Goal: Task Accomplishment & Management: Complete application form

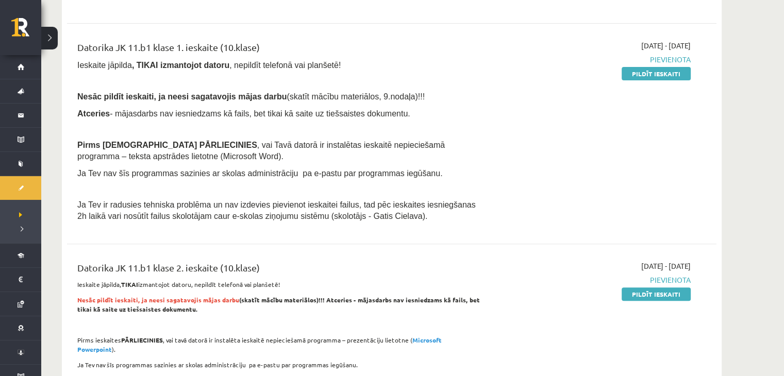
scroll to position [413, 0]
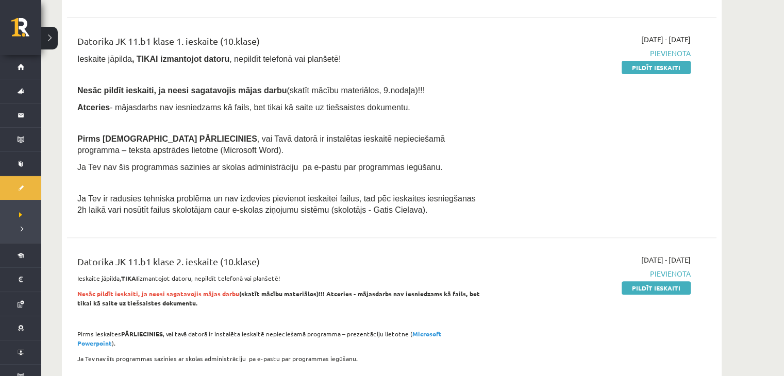
drag, startPoint x: 657, startPoint y: 69, endPoint x: 483, endPoint y: 55, distance: 175.4
click at [657, 69] on link "Pildīt ieskaiti" at bounding box center [656, 67] width 69 height 13
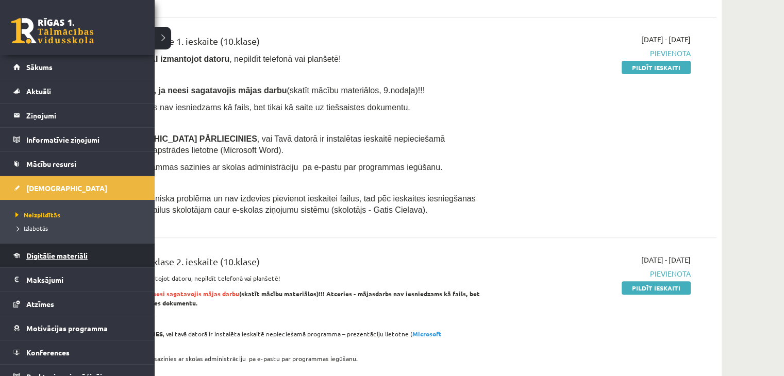
click at [55, 254] on span "Digitālie materiāli" at bounding box center [56, 255] width 61 height 9
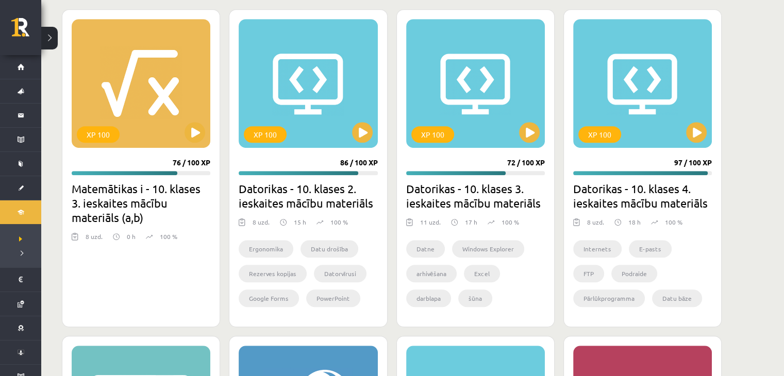
scroll to position [619, 0]
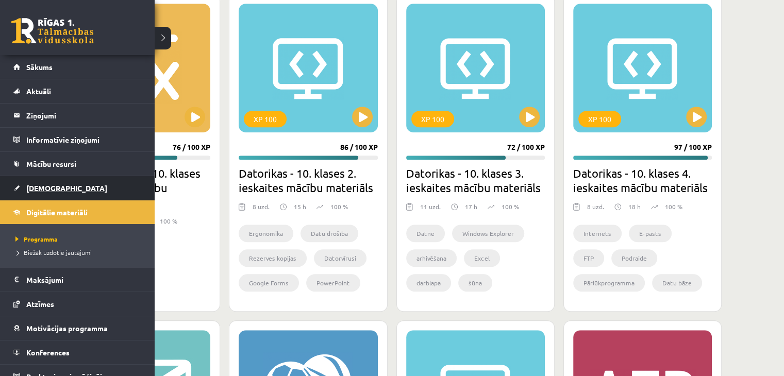
click at [21, 186] on link "[DEMOGRAPHIC_DATA]" at bounding box center [77, 188] width 128 height 24
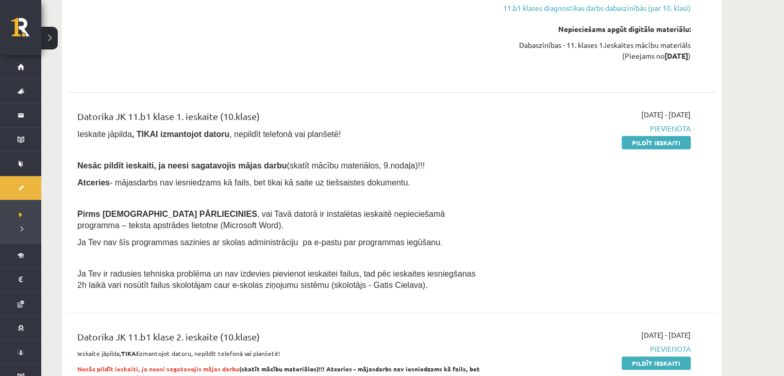
scroll to position [361, 0]
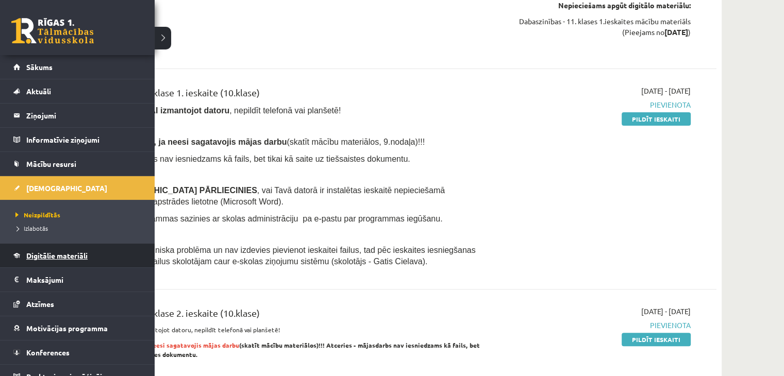
click at [42, 261] on link "Digitālie materiāli" at bounding box center [77, 256] width 128 height 24
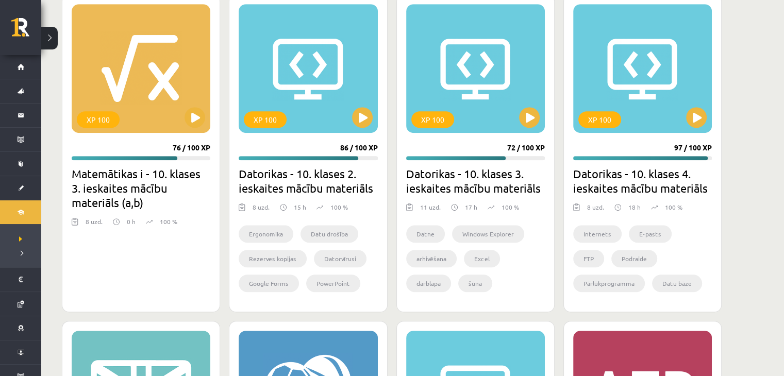
scroll to position [619, 0]
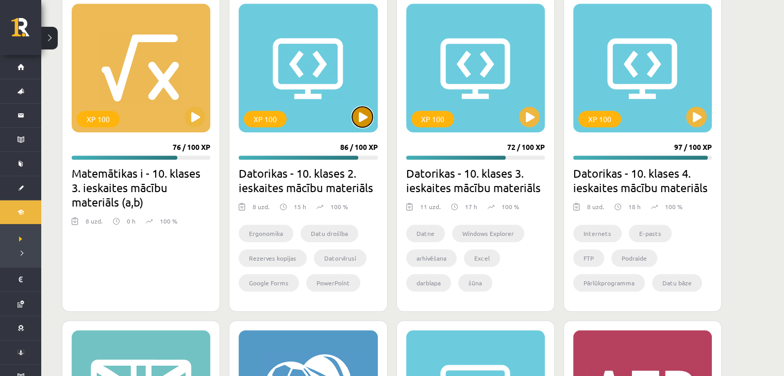
click at [365, 119] on button at bounding box center [362, 117] width 21 height 21
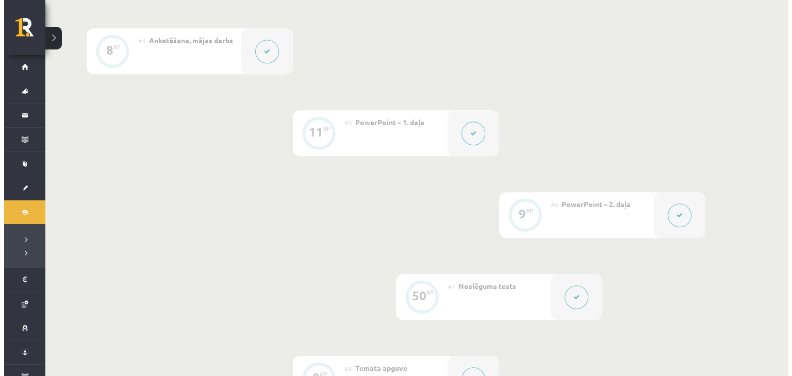
scroll to position [516, 0]
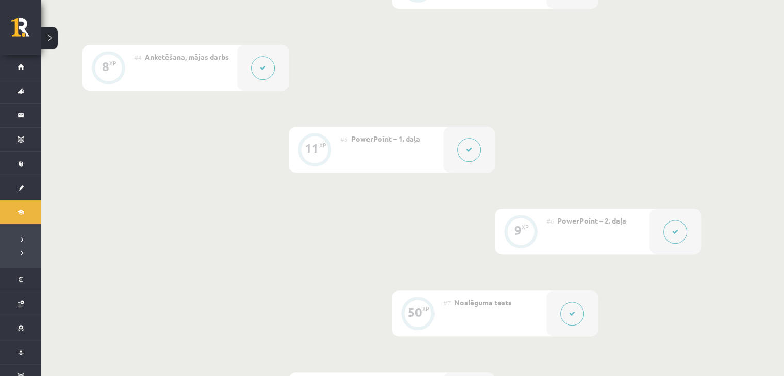
click at [242, 68] on div at bounding box center [263, 68] width 52 height 46
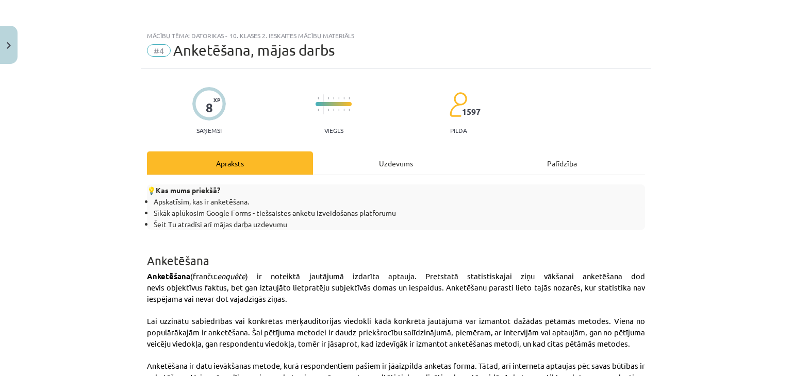
scroll to position [103, 0]
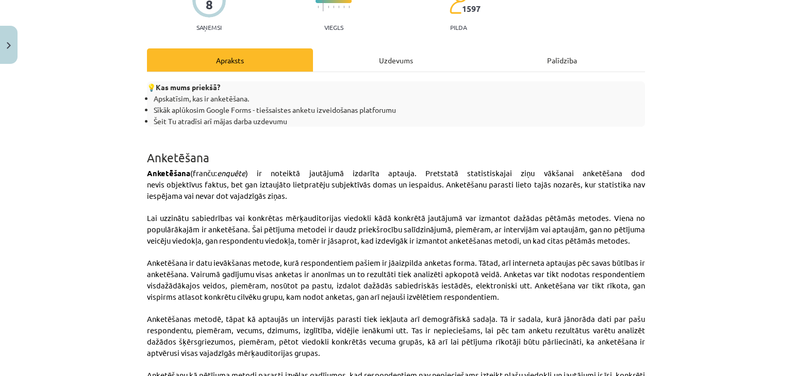
click at [404, 64] on div "Uzdevums" at bounding box center [396, 59] width 166 height 23
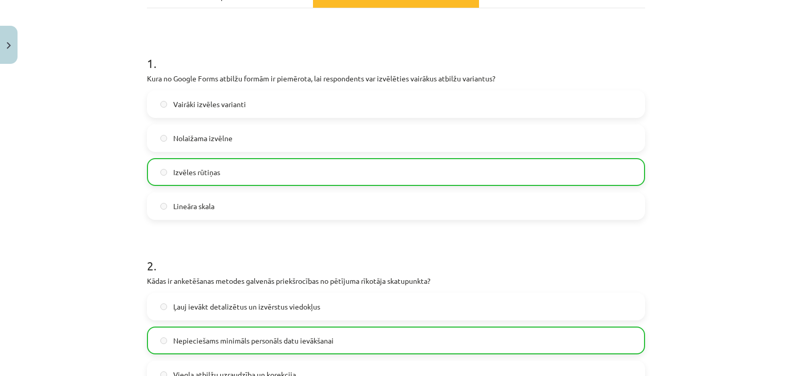
scroll to position [0, 0]
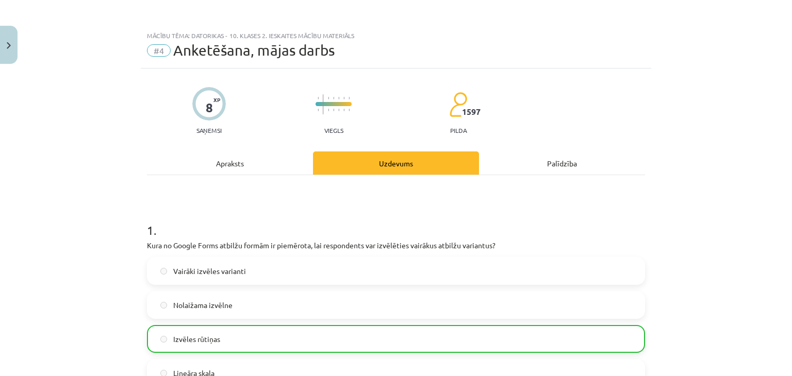
click at [240, 163] on div "Apraksts" at bounding box center [230, 163] width 166 height 23
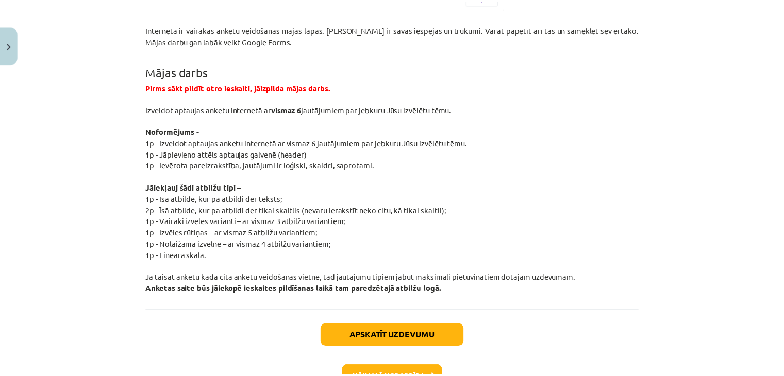
scroll to position [1876, 0]
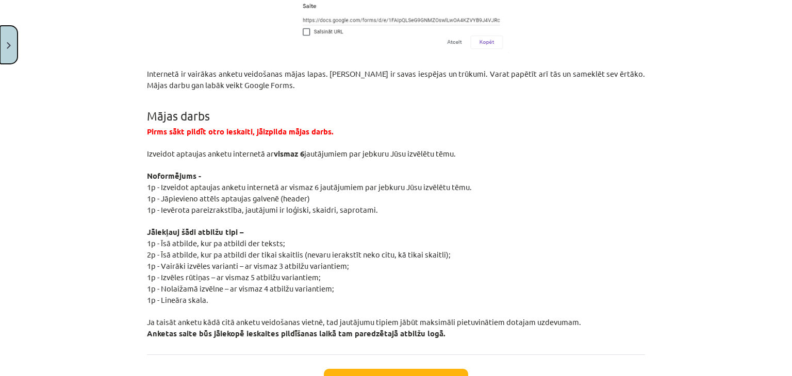
click at [10, 48] on button "Close" at bounding box center [9, 45] width 18 height 38
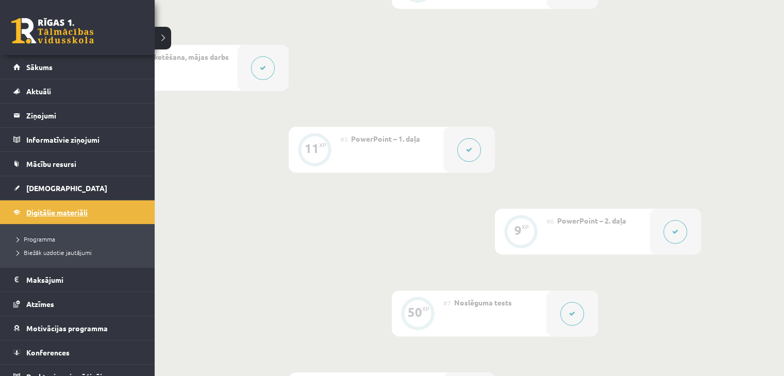
click at [35, 217] on link "Digitālie materiāli" at bounding box center [77, 213] width 128 height 24
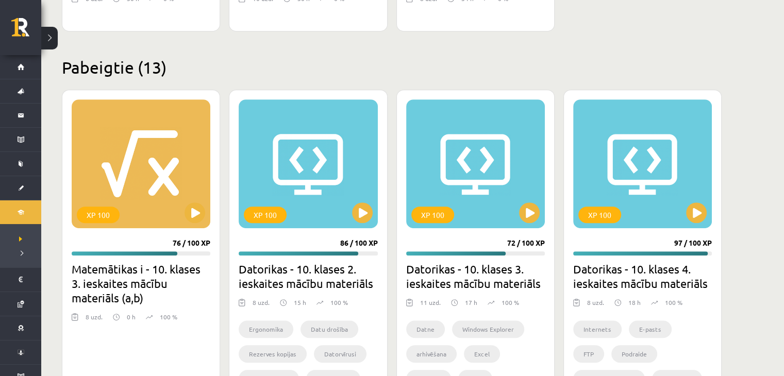
scroll to position [567, 0]
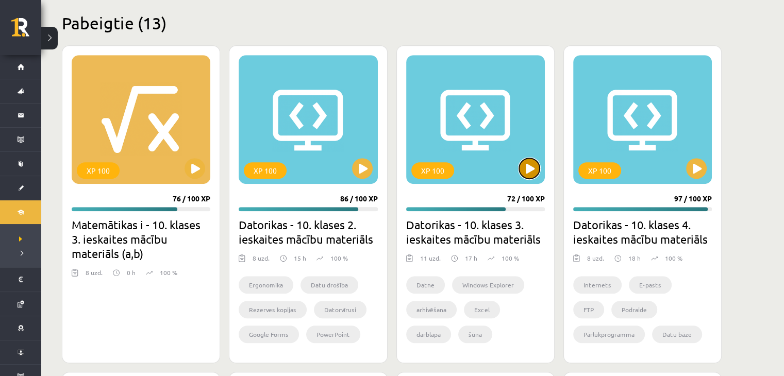
click at [532, 166] on button at bounding box center [529, 168] width 21 height 21
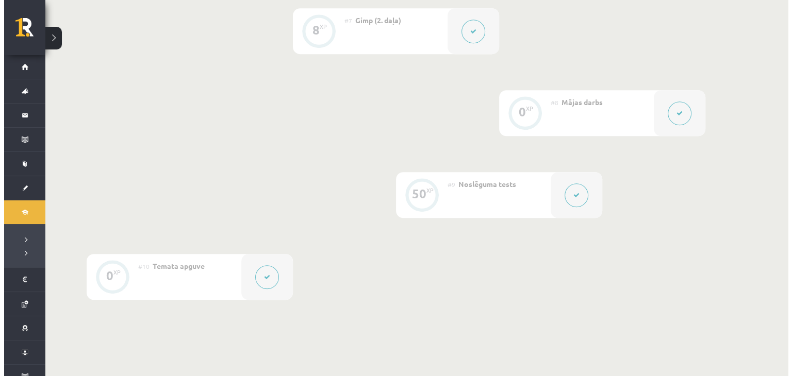
scroll to position [773, 0]
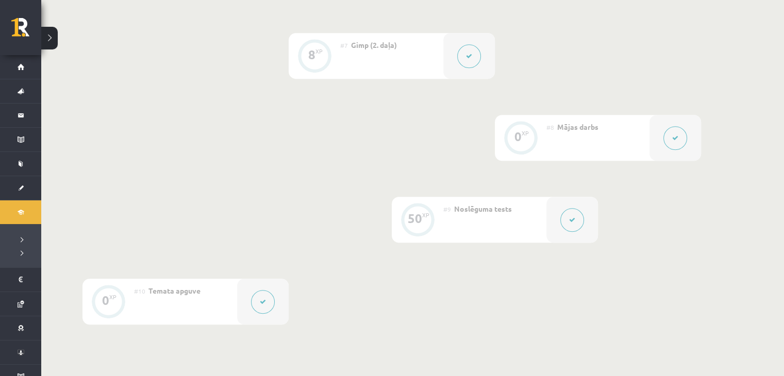
click at [661, 143] on div at bounding box center [676, 138] width 52 height 46
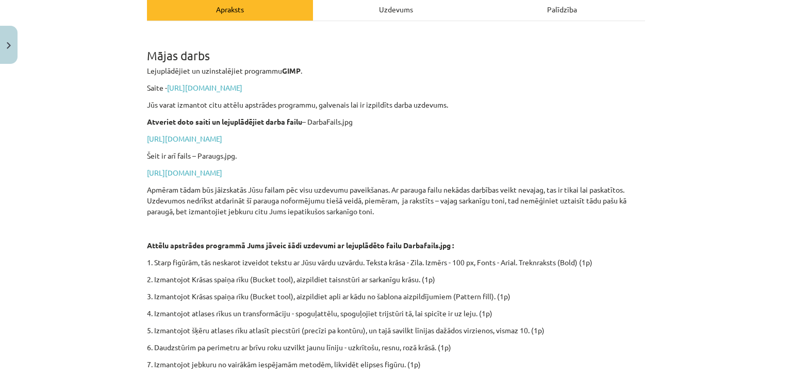
scroll to position [103, 0]
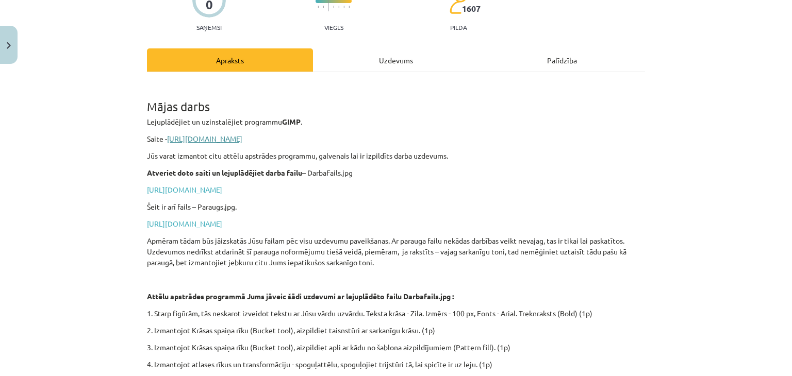
click at [242, 141] on link "https://www.gimp.org/downloads/" at bounding box center [204, 138] width 75 height 9
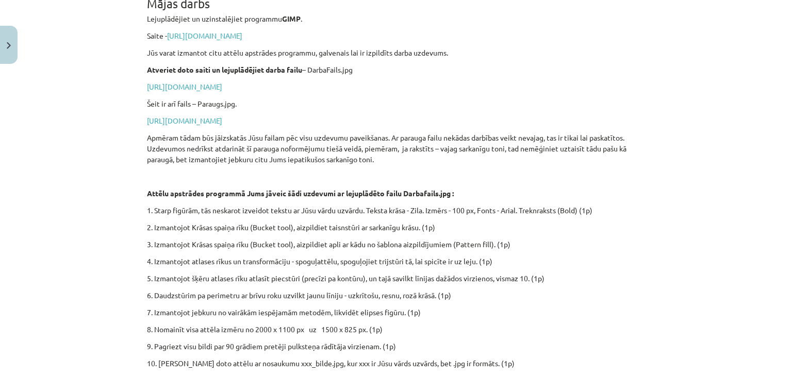
scroll to position [155, 0]
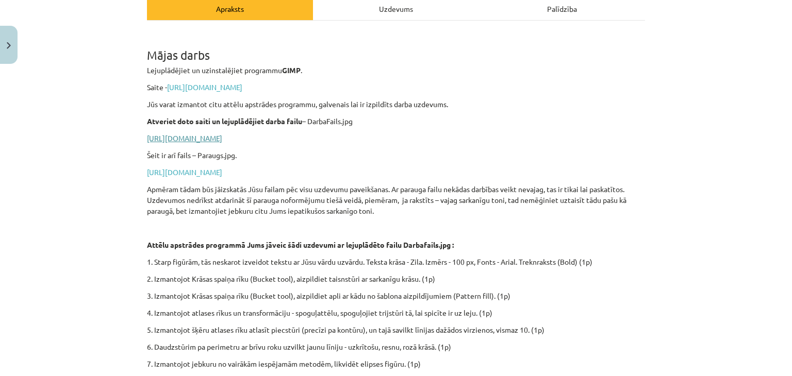
click at [222, 135] on link "https://drive.google.com/file/d/1-e3ZFwtKsam9WeRTFRWzJXElMnO8tnfS/view?usp=shar…" at bounding box center [184, 138] width 75 height 9
click at [222, 170] on link "https://drive.google.com/file/d/1tC7VuhplGfdY5VcI2eNKGUXRdEQ7OY1S/view?usp=shar…" at bounding box center [184, 172] width 75 height 9
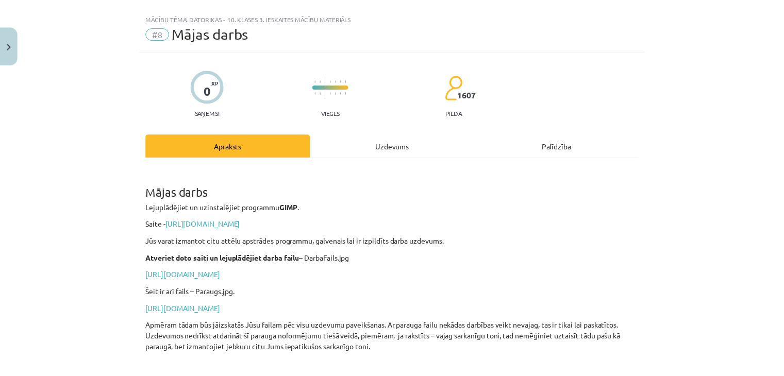
scroll to position [0, 0]
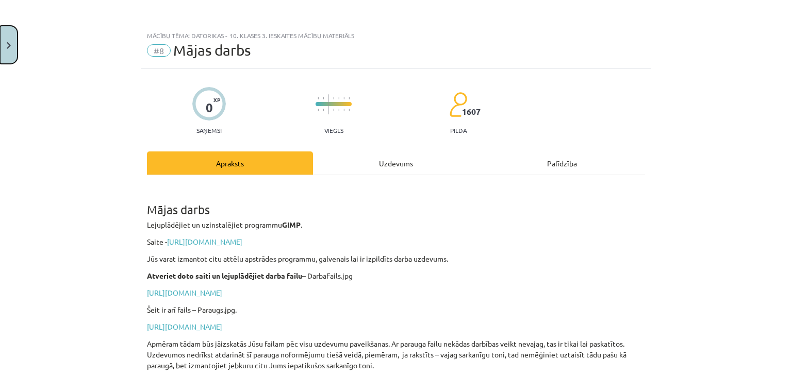
click at [13, 41] on button "Close" at bounding box center [9, 45] width 18 height 38
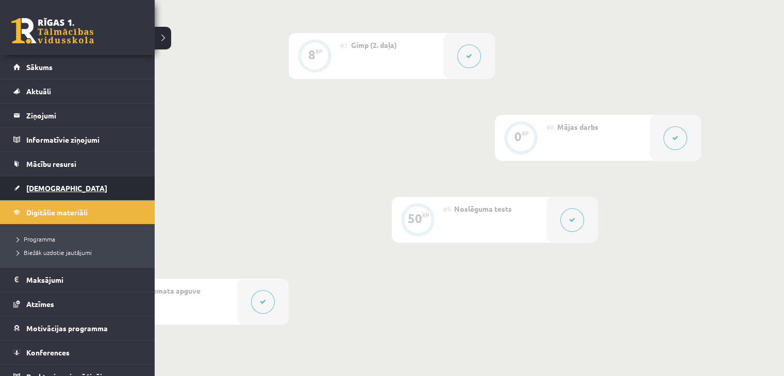
click at [29, 186] on span "[DEMOGRAPHIC_DATA]" at bounding box center [66, 188] width 81 height 9
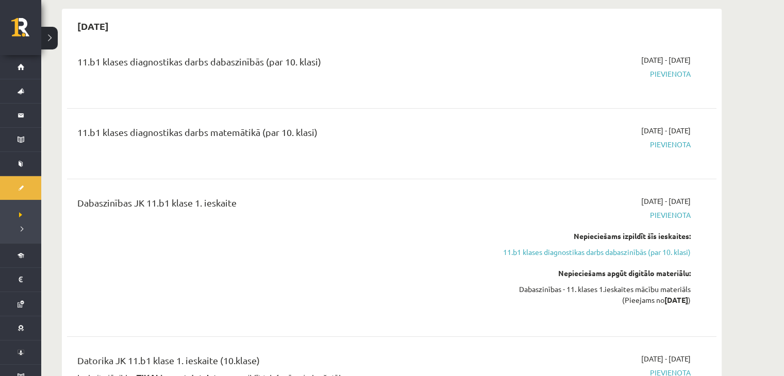
scroll to position [206, 0]
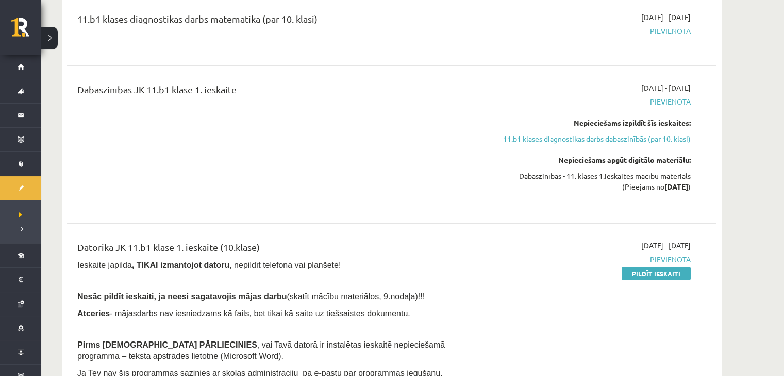
drag, startPoint x: 660, startPoint y: 275, endPoint x: 451, endPoint y: 52, distance: 305.7
click at [660, 275] on link "Pildīt ieskaiti" at bounding box center [656, 273] width 69 height 13
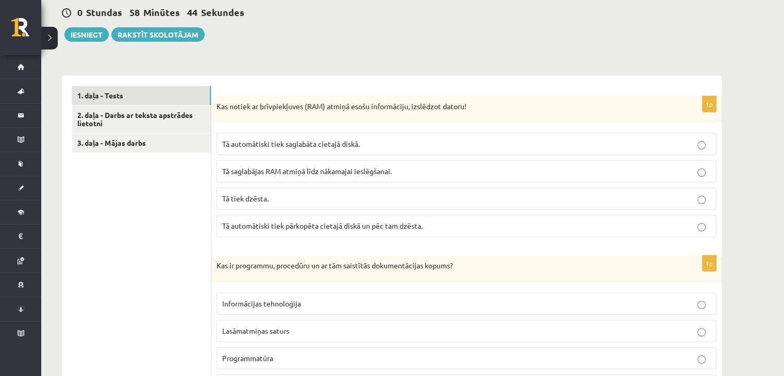
scroll to position [258, 0]
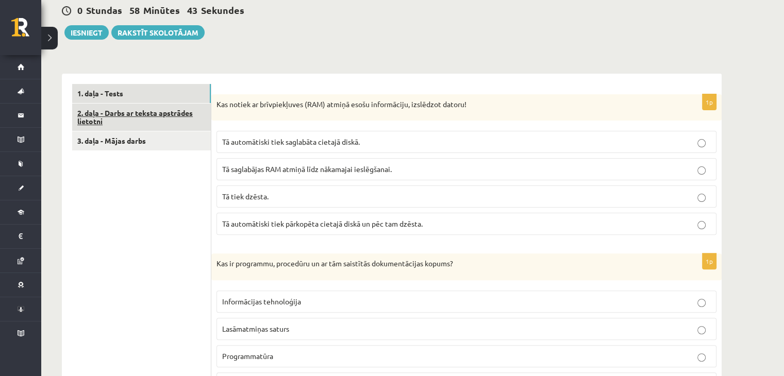
click at [127, 121] on link "2. daļa - Darbs ar teksta apstrādes lietotni" at bounding box center [141, 118] width 139 height 28
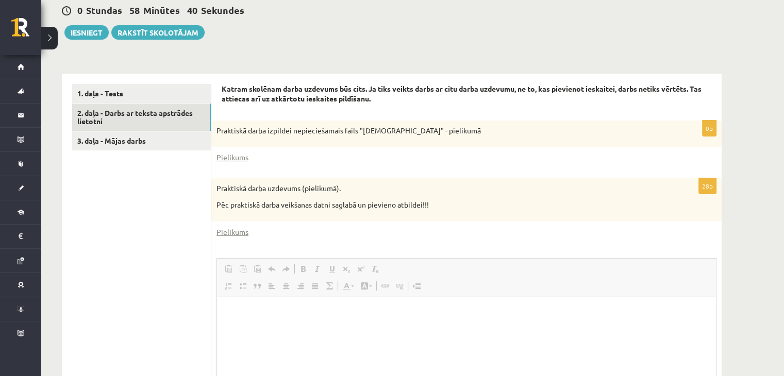
scroll to position [0, 0]
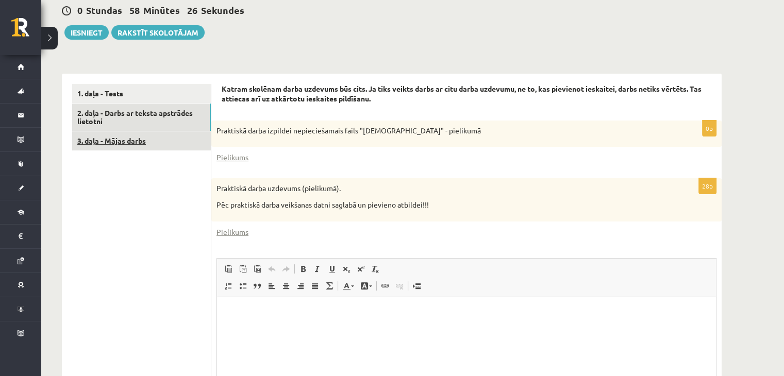
click at [138, 136] on link "3. daļa - Mājas darbs" at bounding box center [141, 140] width 139 height 19
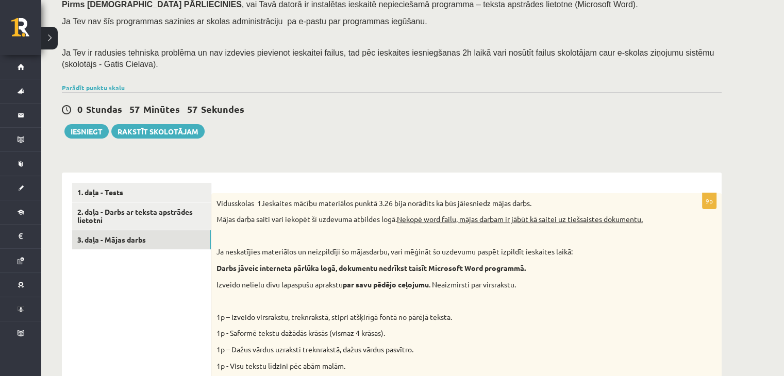
scroll to position [155, 0]
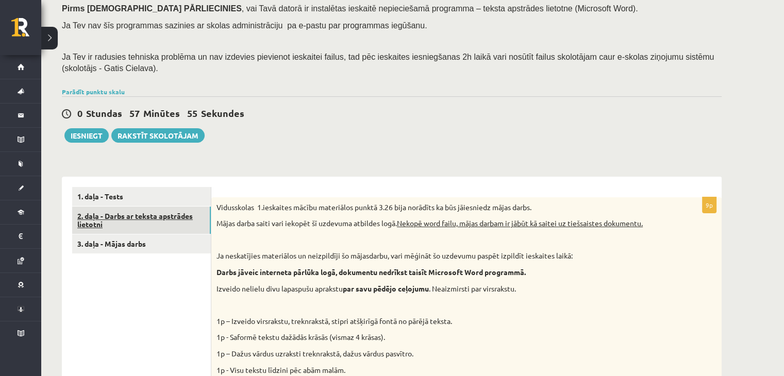
click at [143, 213] on link "2. daļa - Darbs ar teksta apstrādes lietotni" at bounding box center [141, 221] width 139 height 28
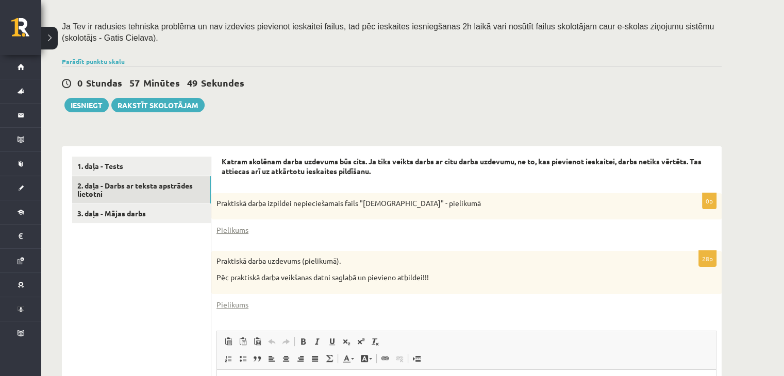
scroll to position [179, 0]
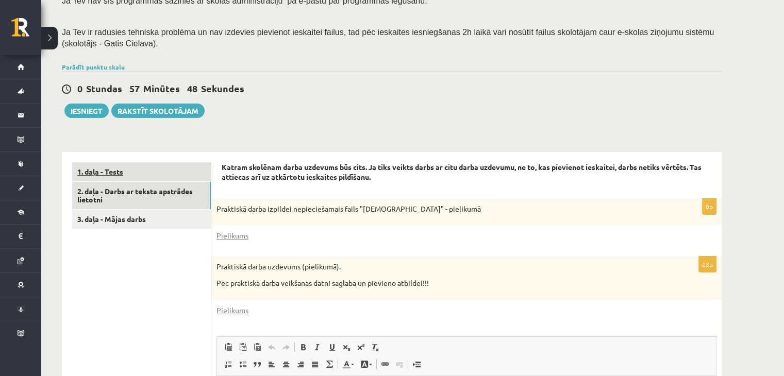
click at [156, 173] on link "1. daļa - Tests" at bounding box center [141, 171] width 139 height 19
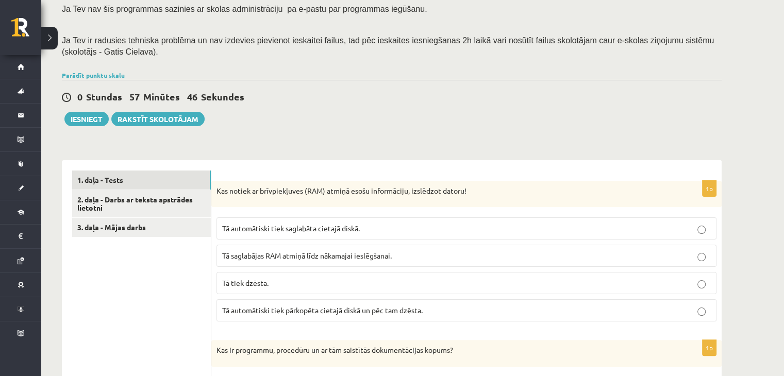
scroll to position [76, 0]
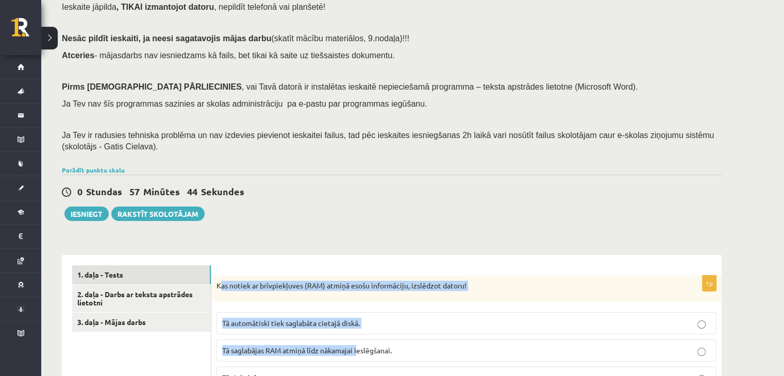
drag, startPoint x: 220, startPoint y: 257, endPoint x: 353, endPoint y: 339, distance: 156.0
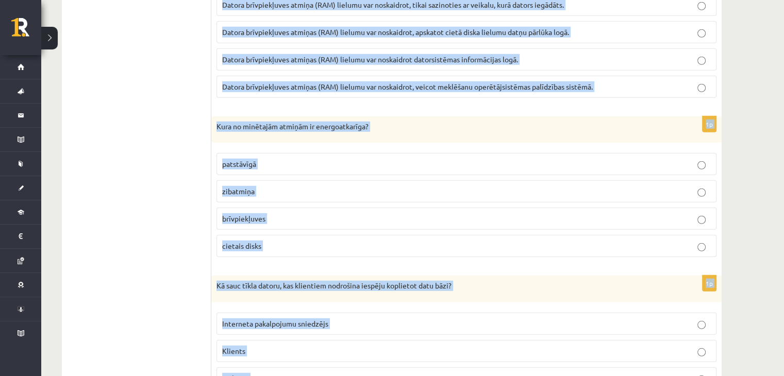
scroll to position [3079, 0]
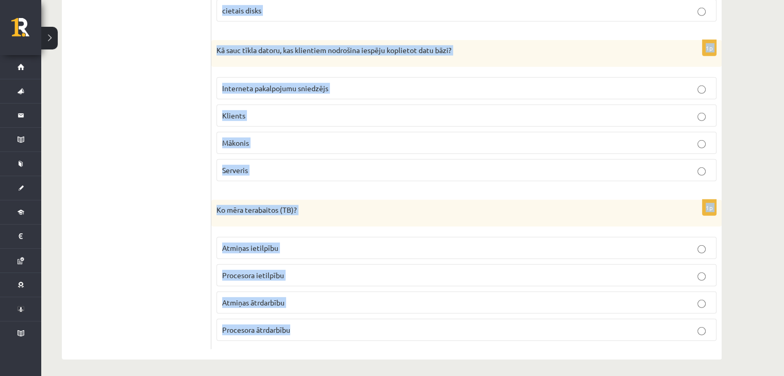
drag, startPoint x: 216, startPoint y: 283, endPoint x: 401, endPoint y: 341, distance: 193.9
copy form "Kas notiek ar brīvpiekļuves (RAM) atmiņā esošu informāciju, izslēdzot datoru! T…"
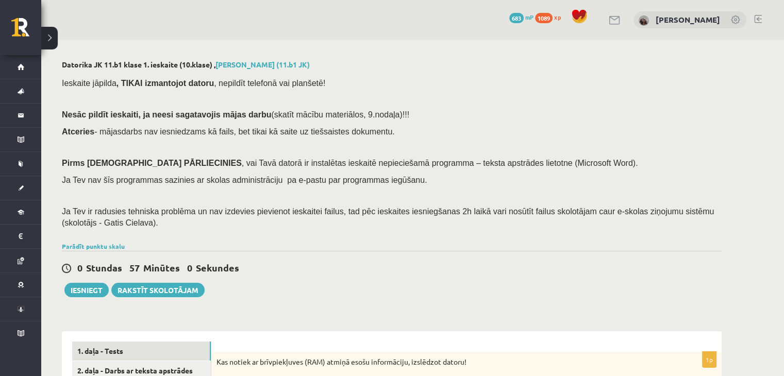
scroll to position [258, 0]
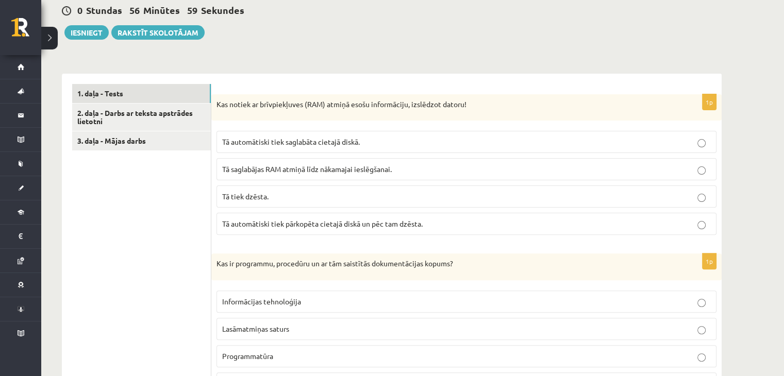
drag, startPoint x: 250, startPoint y: 193, endPoint x: 241, endPoint y: 180, distance: 15.7
click at [250, 193] on span "Tā tiek dzēsta." at bounding box center [245, 196] width 46 height 9
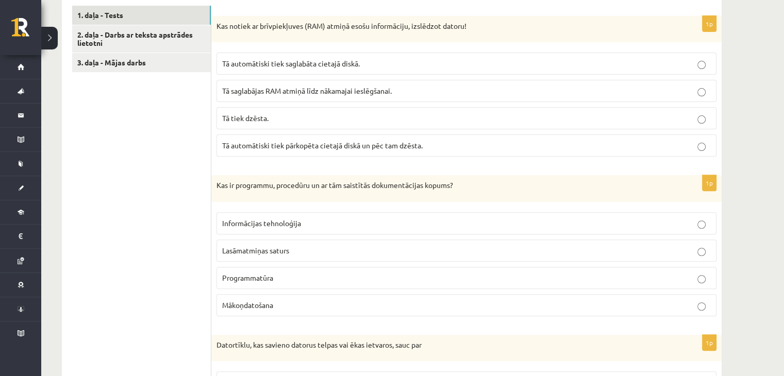
scroll to position [361, 0]
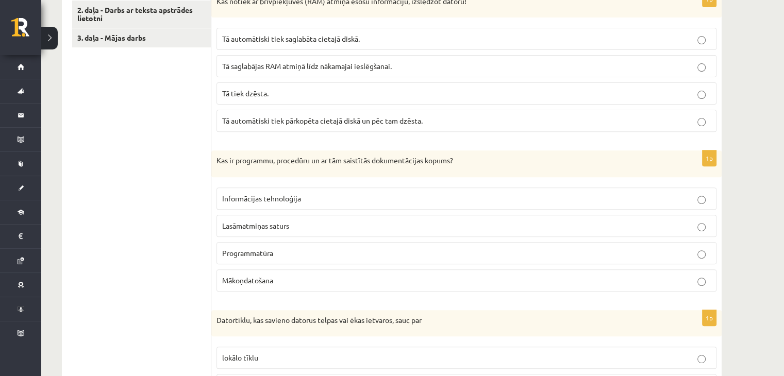
click at [297, 249] on p "Programmatūra" at bounding box center [466, 253] width 489 height 11
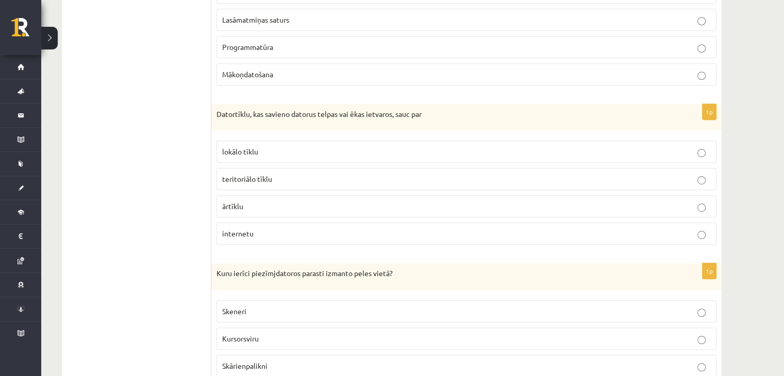
click at [248, 174] on span "teritoriālo tīklu" at bounding box center [247, 178] width 50 height 9
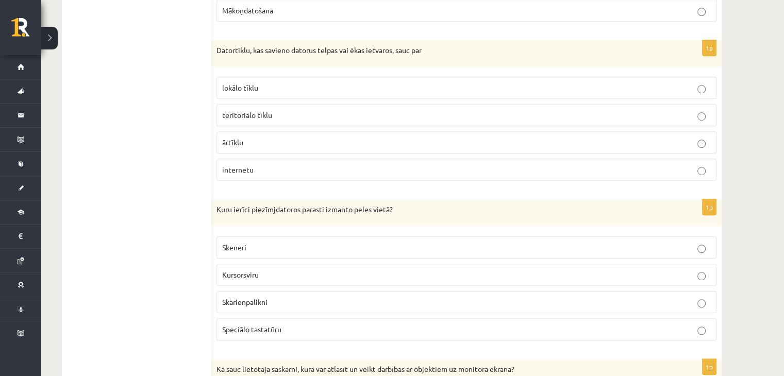
scroll to position [722, 0]
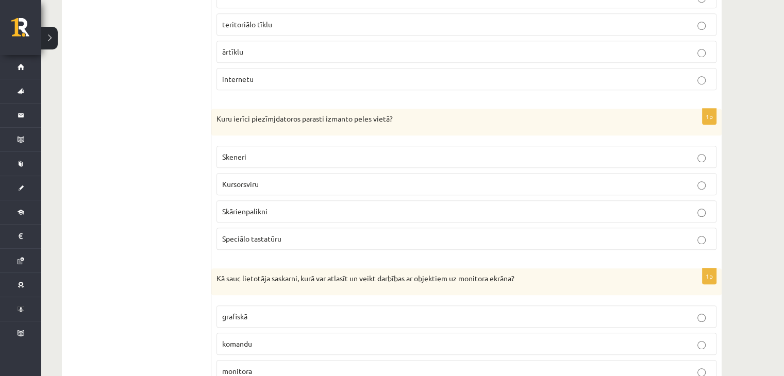
click at [269, 206] on p "Skārienpalikni" at bounding box center [466, 211] width 489 height 11
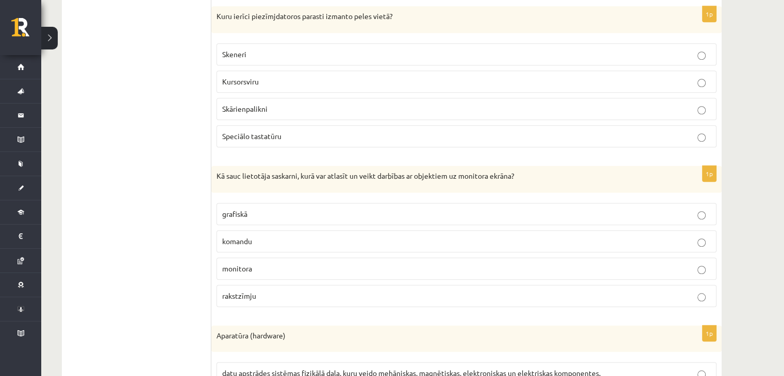
scroll to position [825, 0]
click at [254, 209] on p "grafiskā" at bounding box center [466, 213] width 489 height 11
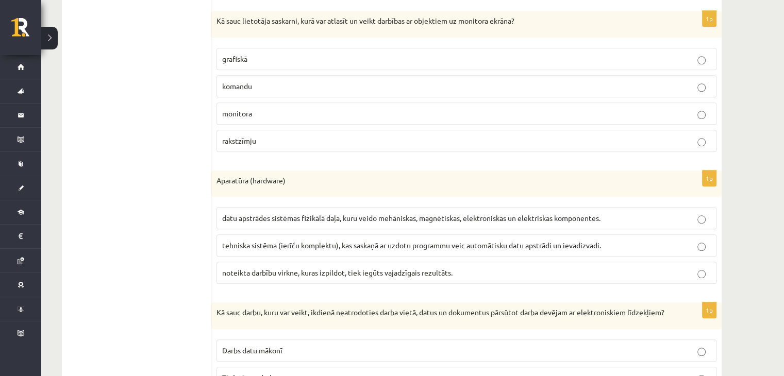
scroll to position [1083, 0]
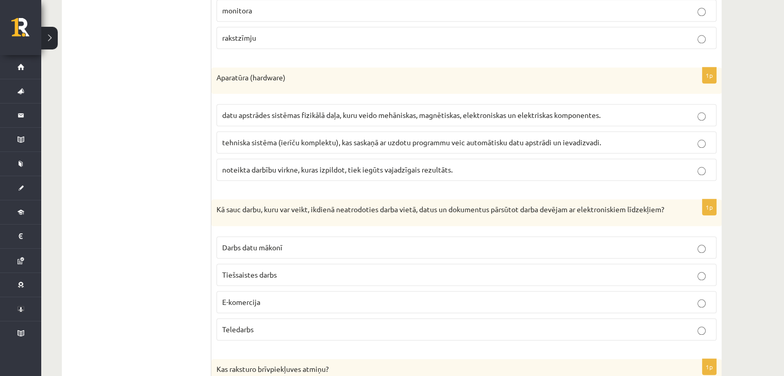
click at [298, 119] on label "datu apstrādes sistēmas fizikālā daļa, kuru veido mehāniskas, magnētiskas, elek…" at bounding box center [467, 115] width 500 height 22
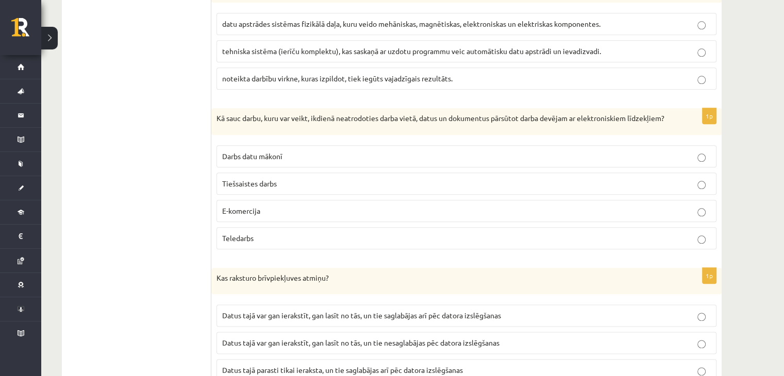
scroll to position [1186, 0]
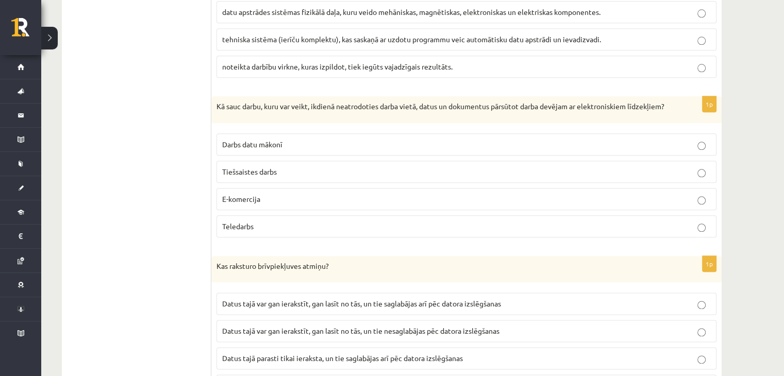
click at [248, 176] on span "Tiešsaistes darbs" at bounding box center [249, 171] width 55 height 9
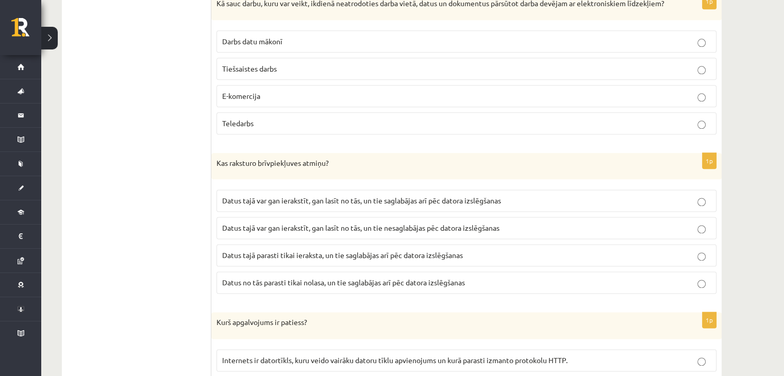
click at [268, 119] on label "Teledarbs" at bounding box center [467, 123] width 500 height 22
click at [299, 233] on span "Datus tajā var gan ierakstīt, gan lasīt no tās, un tie nesaglabājas pēc datora …" at bounding box center [360, 227] width 277 height 9
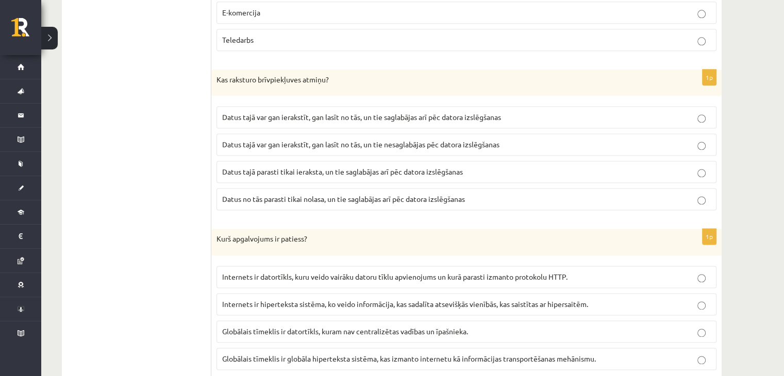
scroll to position [1495, 0]
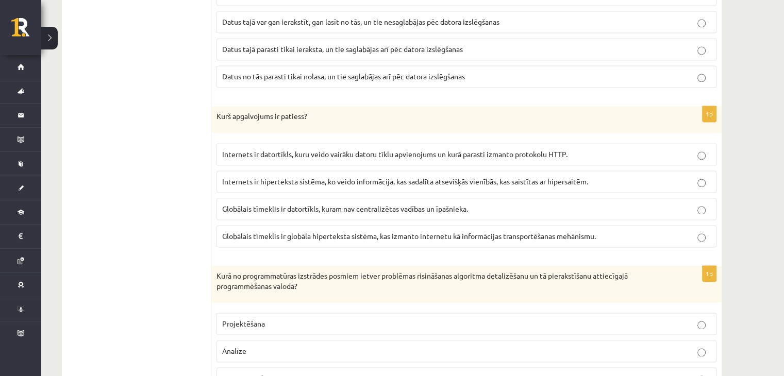
click at [374, 232] on label "Globālais tīmeklis ir globāla hiperteksta sistēma, kas izmanto internetu kā inf…" at bounding box center [467, 236] width 500 height 22
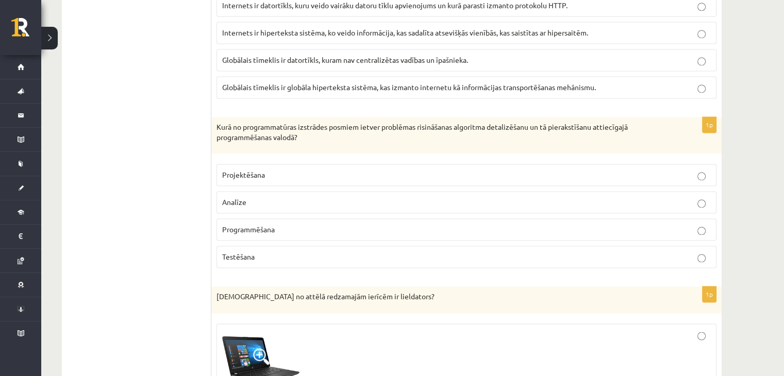
scroll to position [1650, 0]
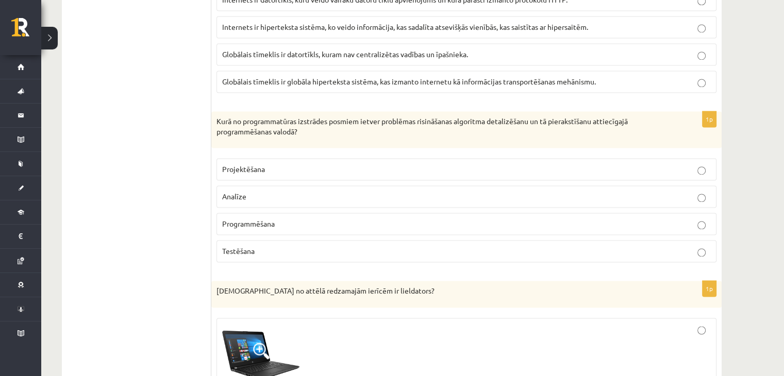
click at [281, 228] on p "Programmēšana" at bounding box center [466, 224] width 489 height 11
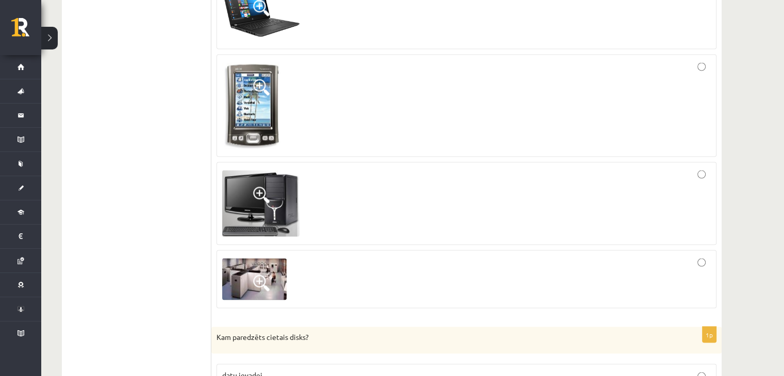
scroll to position [2011, 0]
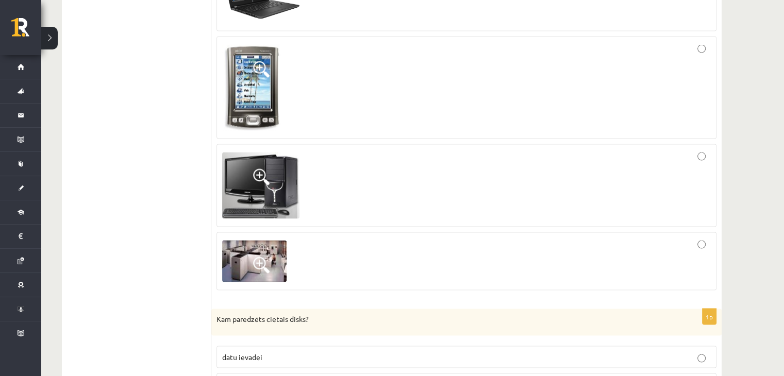
click at [382, 246] on div at bounding box center [466, 261] width 489 height 47
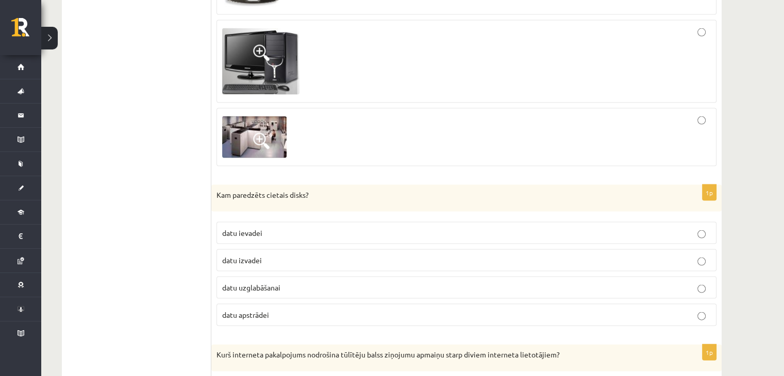
scroll to position [2166, 0]
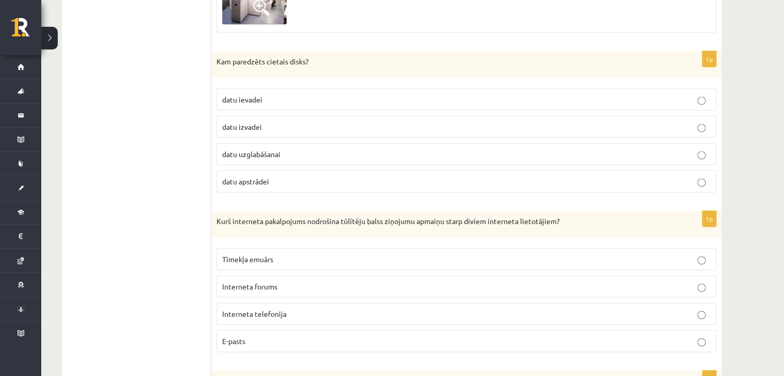
click at [275, 156] on span "datu uzglabāšanai" at bounding box center [251, 154] width 58 height 9
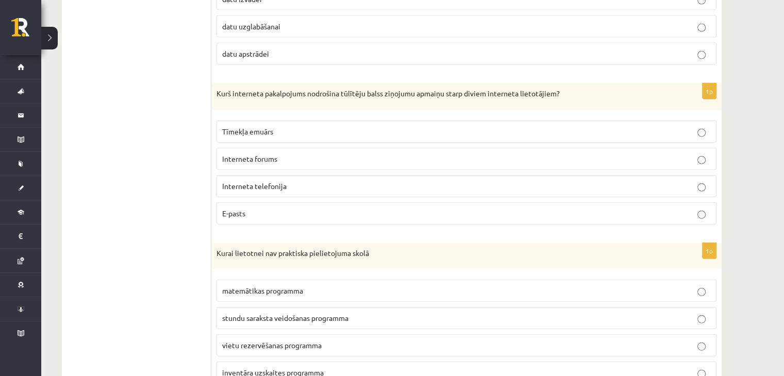
scroll to position [2424, 0]
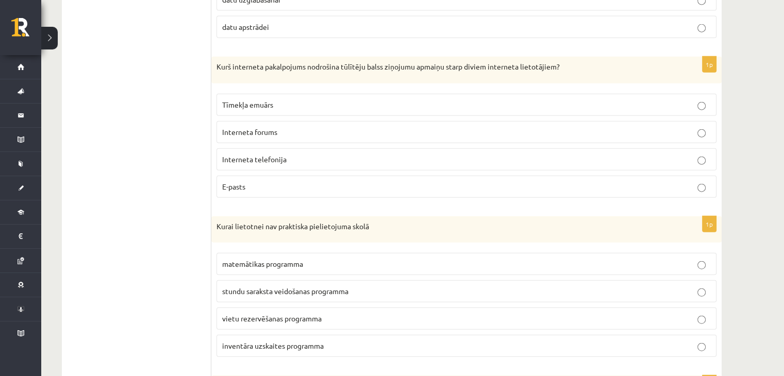
click at [278, 162] on span "Interneta telefonija" at bounding box center [254, 159] width 64 height 9
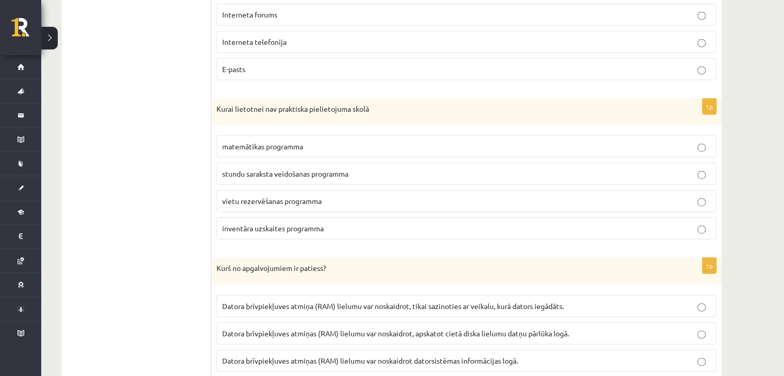
scroll to position [2578, 0]
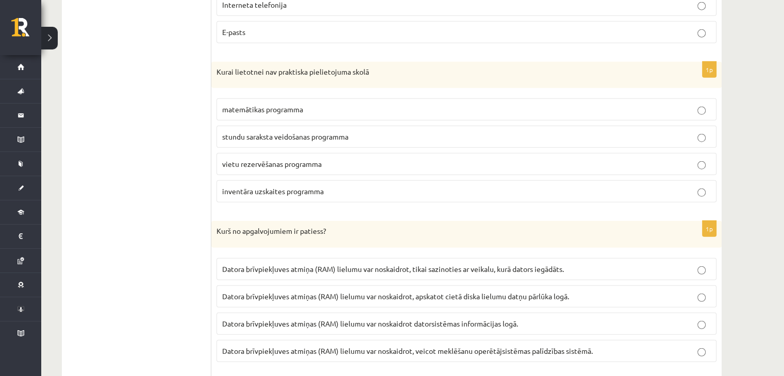
drag, startPoint x: 270, startPoint y: 161, endPoint x: 274, endPoint y: 172, distance: 12.1
click at [271, 161] on span "vietu rezervēšanas programma" at bounding box center [272, 163] width 100 height 9
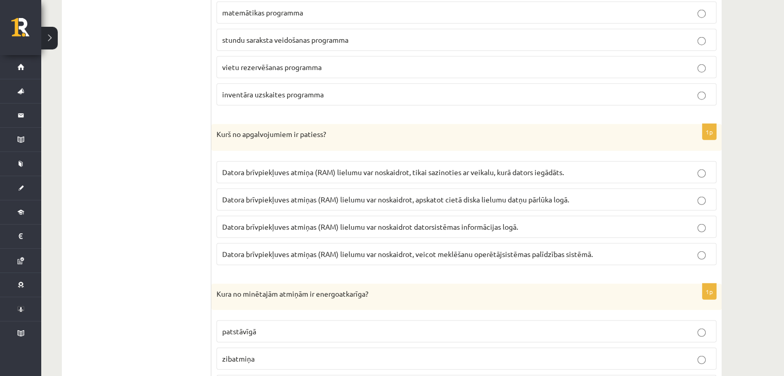
scroll to position [2681, 0]
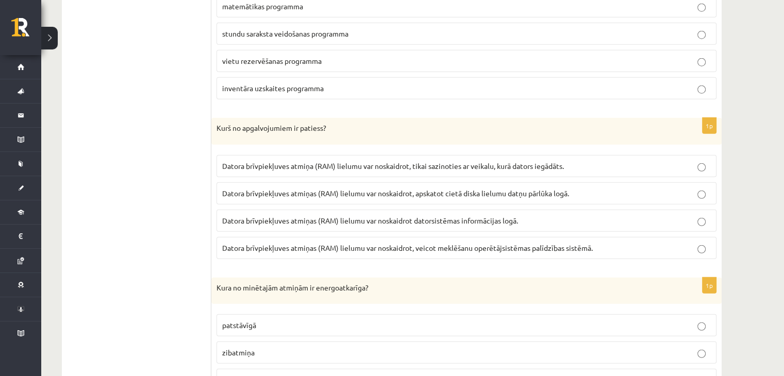
click at [524, 221] on p "Datora brīvpiekļuves atmiņas (RAM) lielumu var noskaidrot datorsistēmas informā…" at bounding box center [466, 221] width 489 height 11
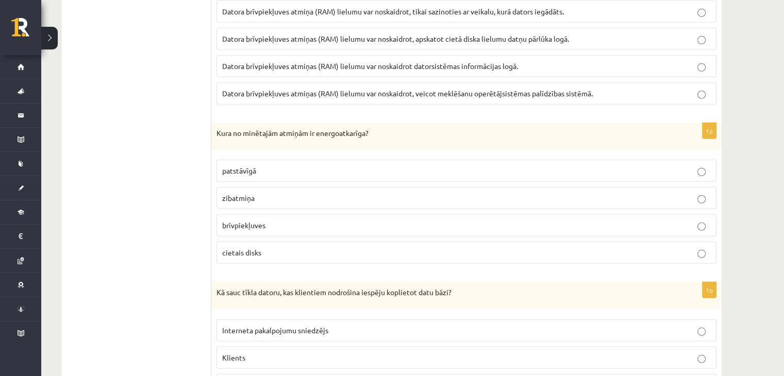
click at [272, 222] on p "brīvpiekļuves" at bounding box center [466, 225] width 489 height 11
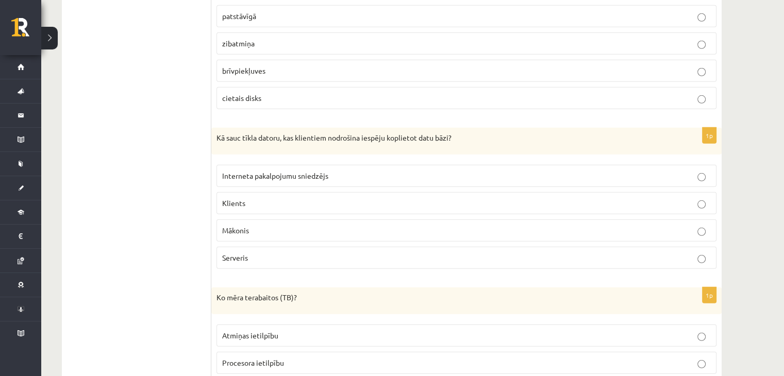
click at [266, 253] on p "Serveris" at bounding box center [466, 258] width 489 height 11
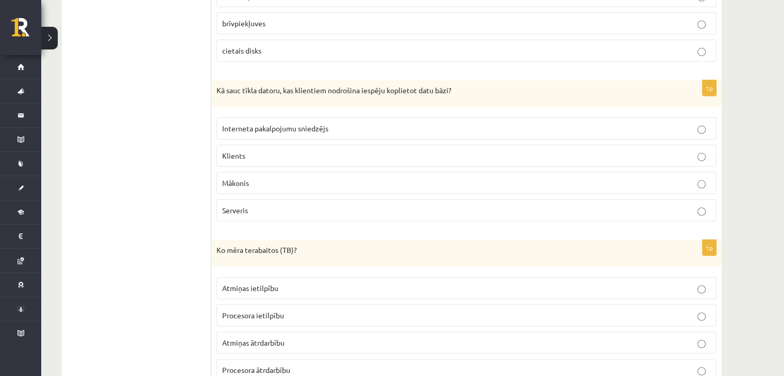
scroll to position [3079, 0]
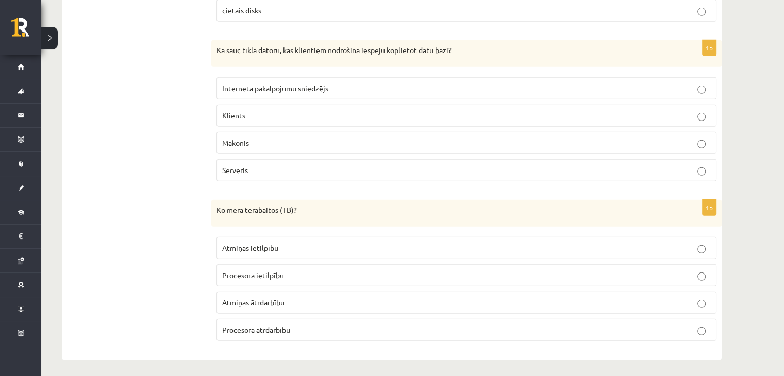
click at [289, 246] on p "Atmiņas ietilpību" at bounding box center [466, 248] width 489 height 11
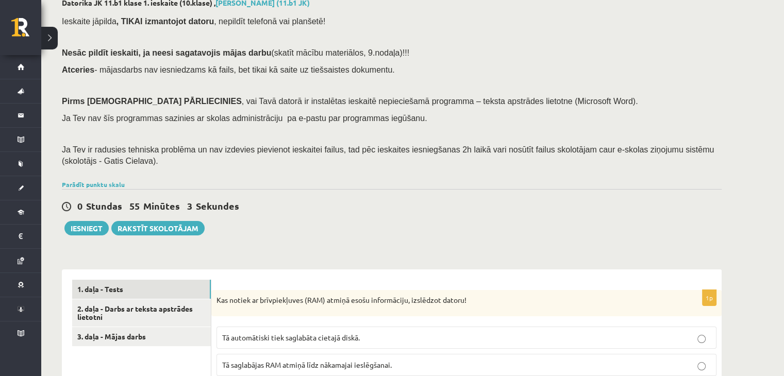
scroll to position [155, 0]
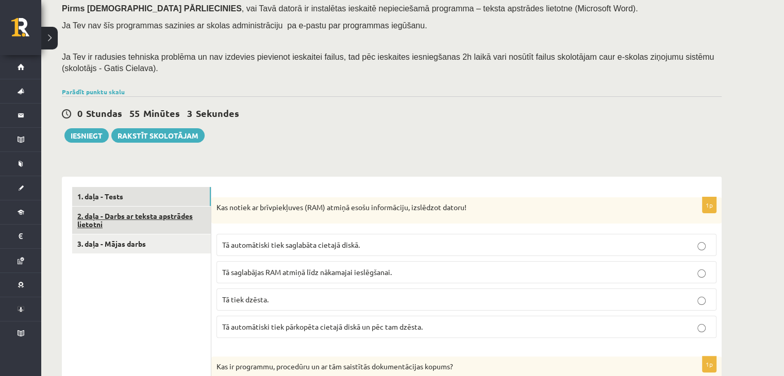
click at [191, 215] on link "2. daļa - Darbs ar teksta apstrādes lietotni" at bounding box center [141, 221] width 139 height 28
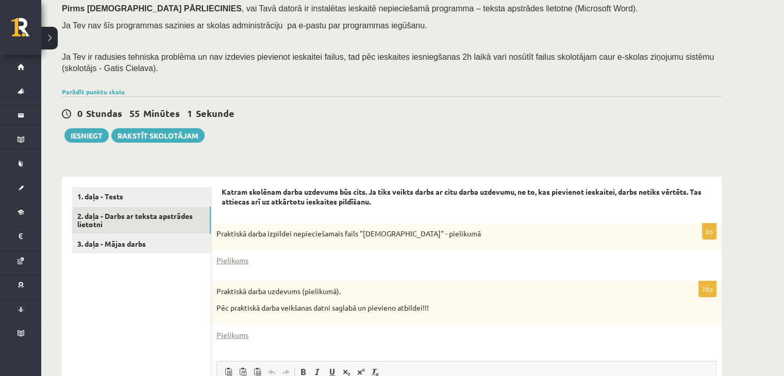
scroll to position [0, 0]
click at [237, 265] on link "Pielikums" at bounding box center [233, 260] width 32 height 11
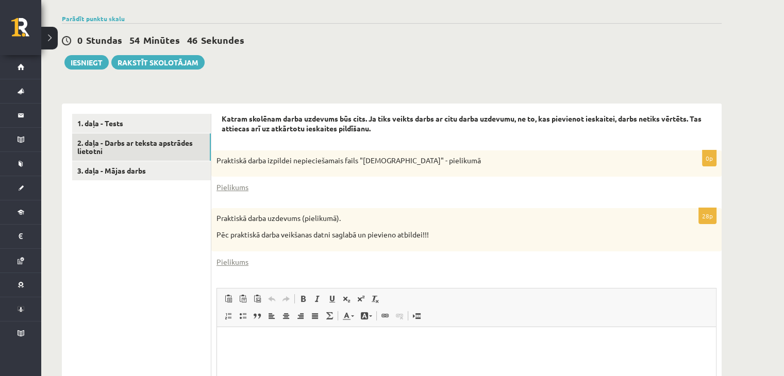
scroll to position [258, 0]
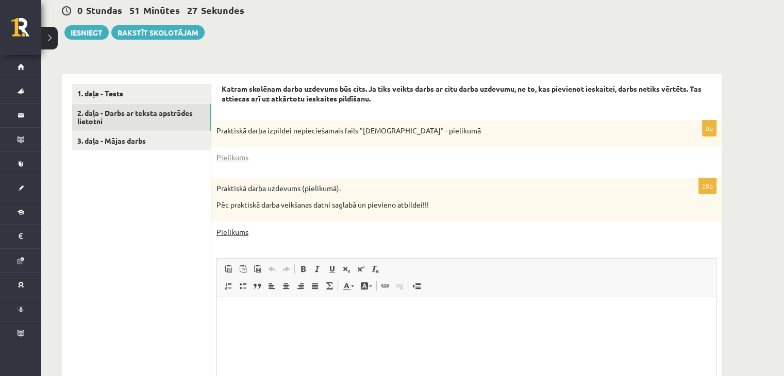
click at [243, 232] on link "Pielikums" at bounding box center [233, 232] width 32 height 11
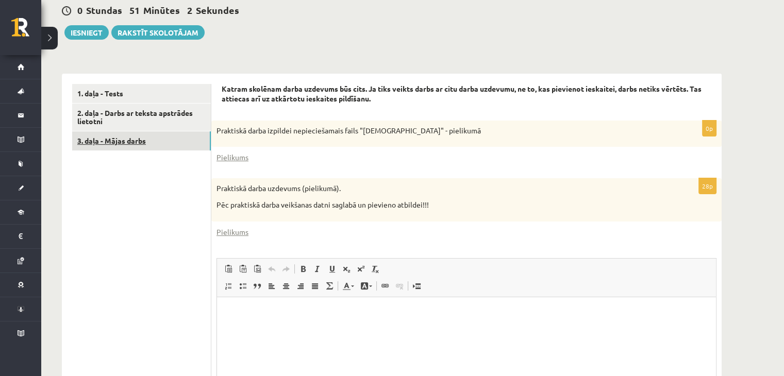
click at [163, 140] on link "3. daļa - Mājas darbs" at bounding box center [141, 140] width 139 height 19
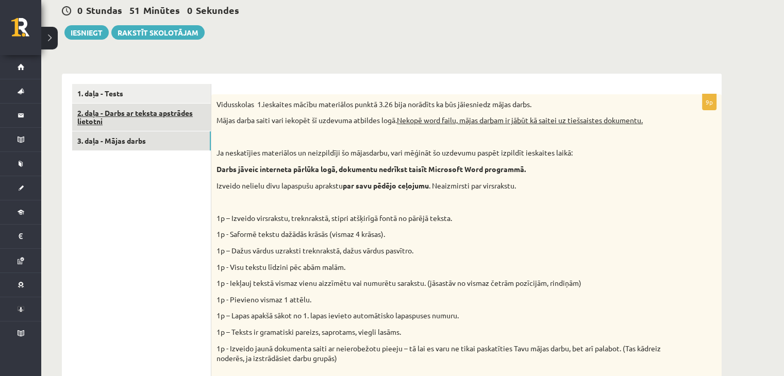
scroll to position [0, 0]
click at [155, 122] on link "2. daļa - Darbs ar teksta apstrādes lietotni" at bounding box center [141, 118] width 139 height 28
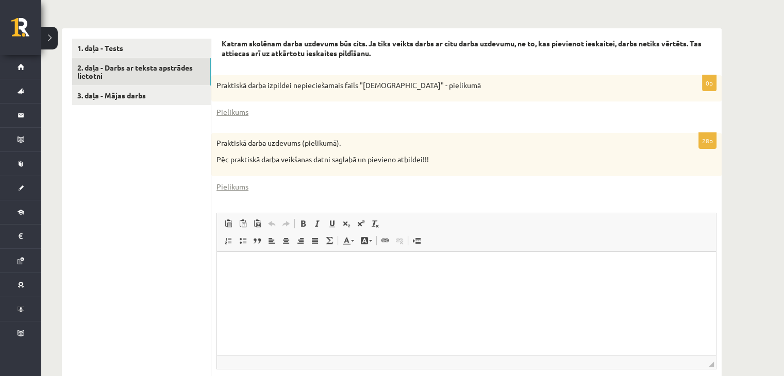
scroll to position [309, 0]
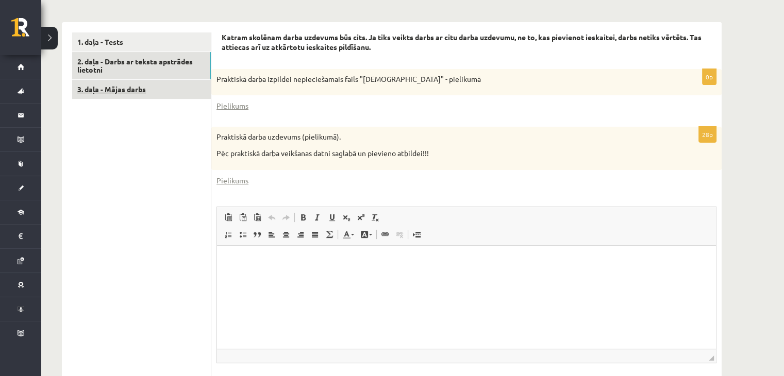
click at [138, 92] on link "3. daļa - Mājas darbs" at bounding box center [141, 89] width 139 height 19
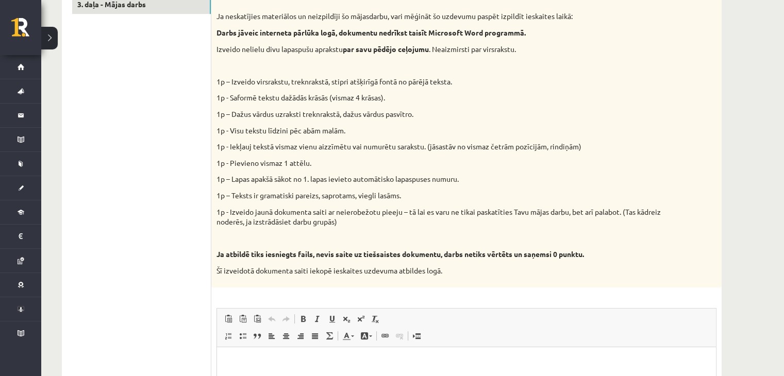
scroll to position [413, 0]
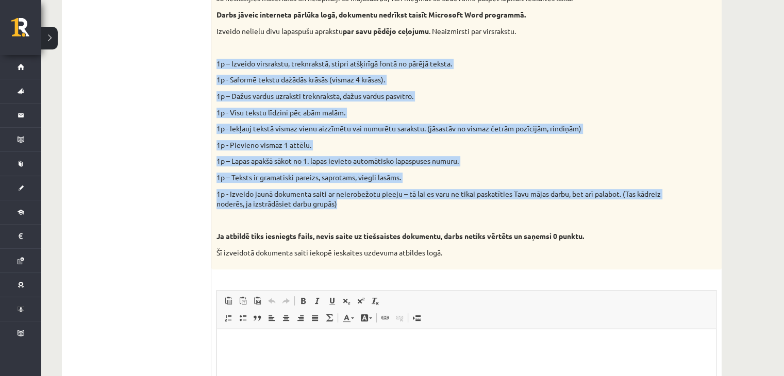
drag, startPoint x: 215, startPoint y: 60, endPoint x: 499, endPoint y: 205, distance: 318.9
click at [499, 205] on div "Vidusskolas 1.ieskaites mācību materiālos punktā 3.26 bija norādīts ka būs jāie…" at bounding box center [466, 105] width 511 height 330
copy div "1p – Izveido virsrakstu, treknrakstā, stipri atšķirīgā fontā no pārējā teksta. …"
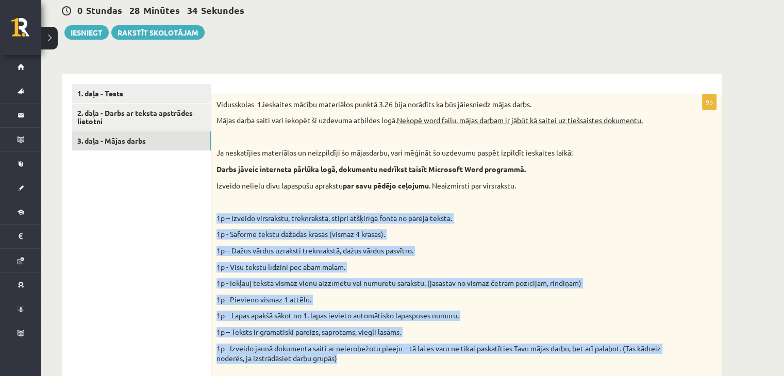
scroll to position [309, 0]
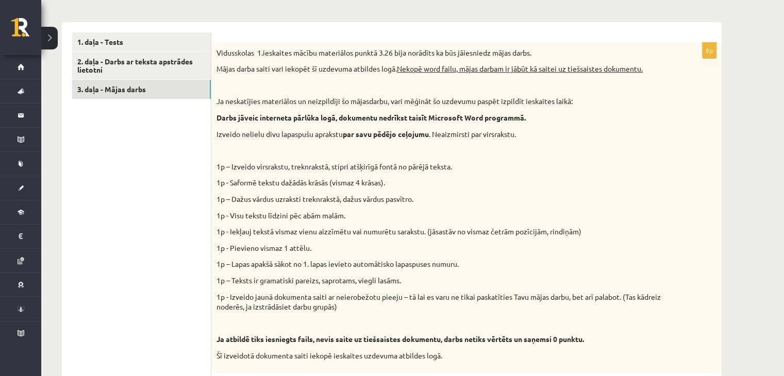
click at [271, 141] on div "Vidusskolas 1.ieskaites mācību materiālos punktā 3.26 bija norādīts ka būs jāie…" at bounding box center [466, 208] width 511 height 330
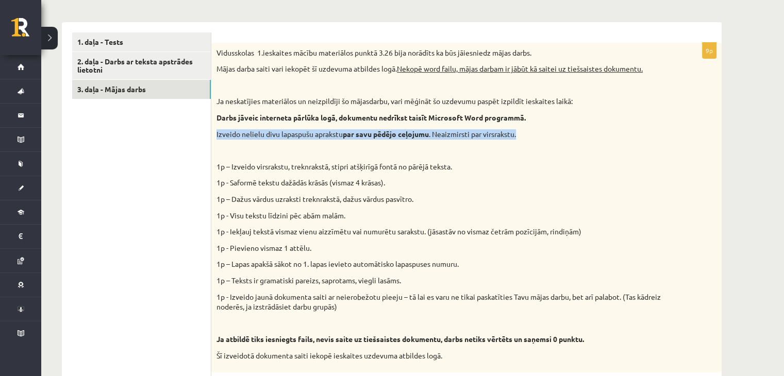
drag, startPoint x: 215, startPoint y: 135, endPoint x: 542, endPoint y: 138, distance: 328.0
click at [542, 138] on div "Vidusskolas 1.ieskaites mācību materiālos punktā 3.26 bija norādīts ka būs jāie…" at bounding box center [466, 208] width 511 height 330
copy p "Izveido nelielu divu lapaspušu aprakstu par savu pēdējo ceļojumu . Neaizmirsti …"
